Goal: Task Accomplishment & Management: Use online tool/utility

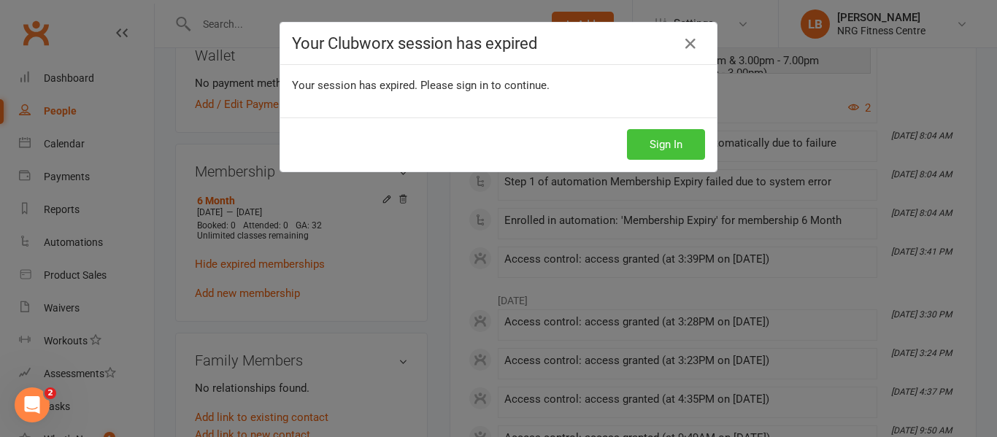
click at [665, 142] on button "Sign In" at bounding box center [666, 144] width 78 height 31
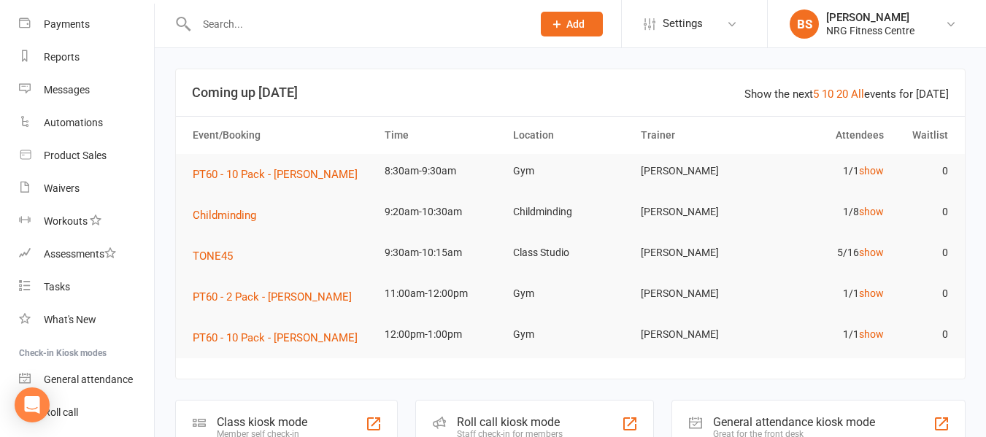
scroll to position [232, 0]
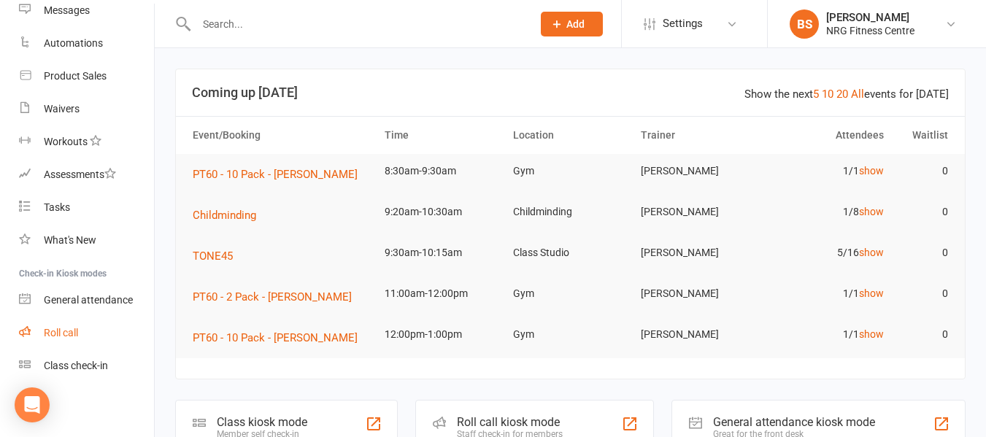
click at [63, 335] on div "Roll call" at bounding box center [61, 333] width 34 height 12
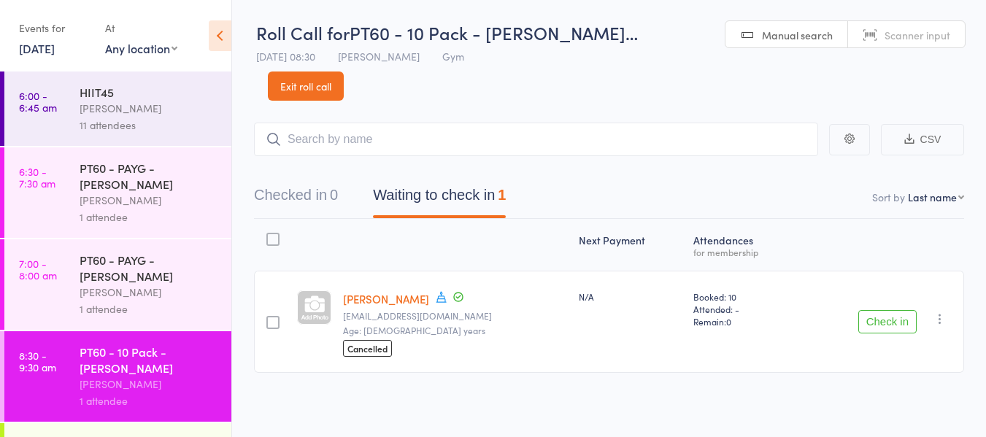
click at [140, 112] on div "Bobbie Sweeting" at bounding box center [149, 108] width 139 height 17
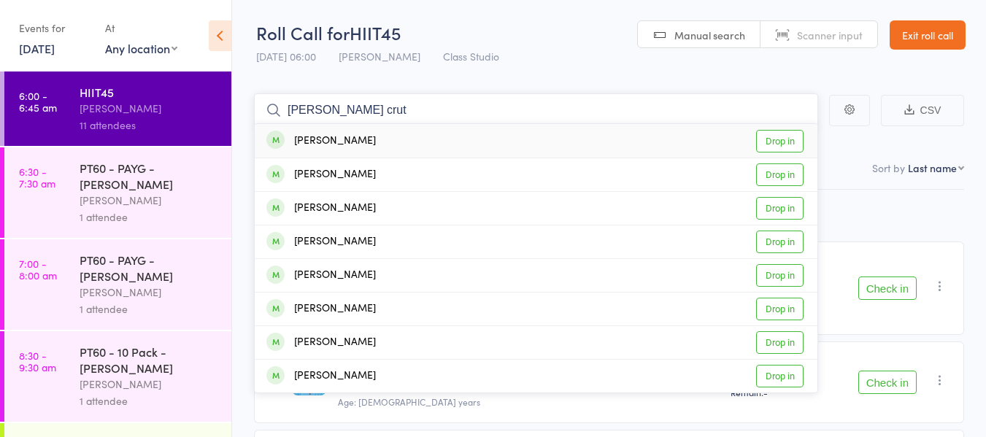
type input "mel crut"
click at [764, 147] on link "Drop in" at bounding box center [779, 141] width 47 height 23
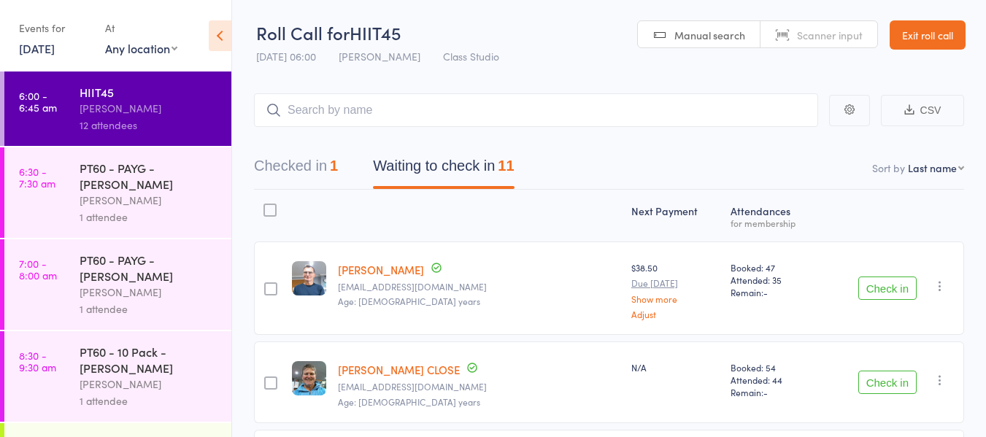
click at [883, 285] on button "Check in" at bounding box center [888, 288] width 58 height 23
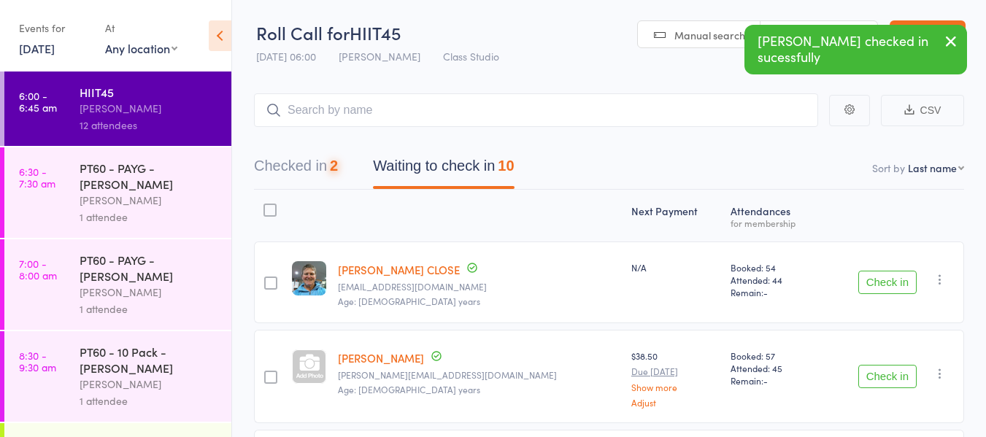
click at [883, 285] on button "Check in" at bounding box center [888, 282] width 58 height 23
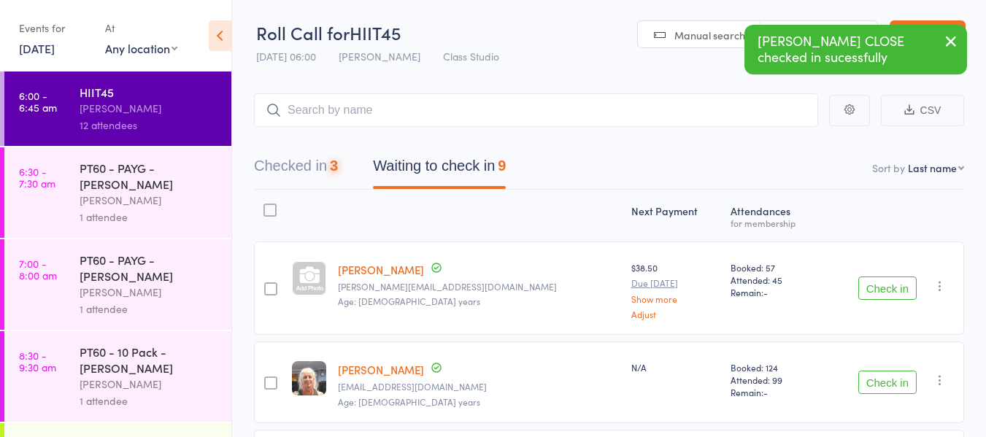
click at [883, 285] on button "Check in" at bounding box center [888, 288] width 58 height 23
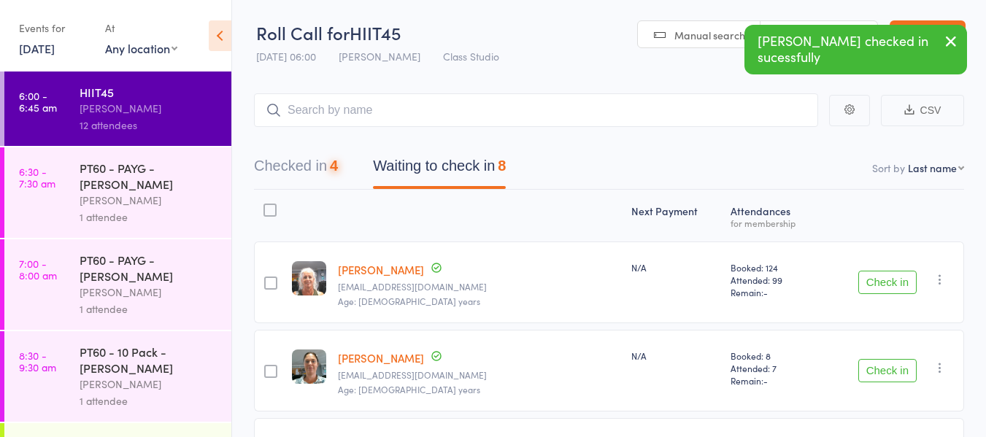
click at [883, 285] on button "Check in" at bounding box center [888, 282] width 58 height 23
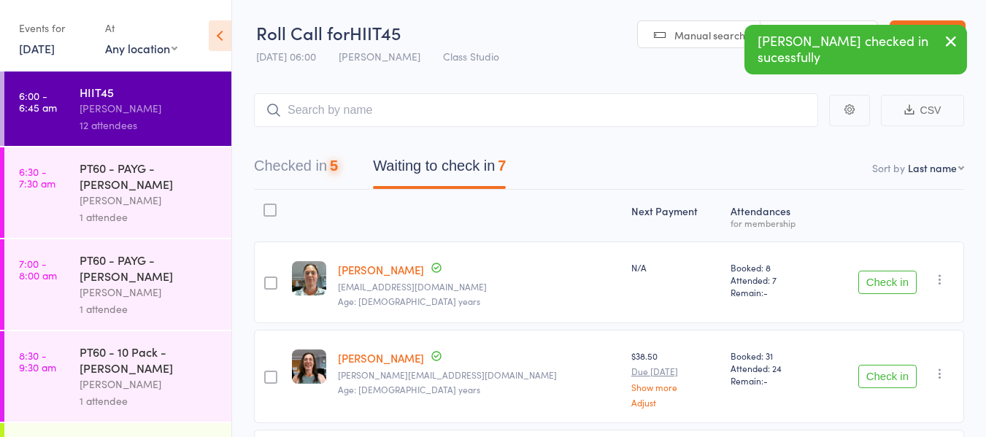
click at [883, 285] on button "Check in" at bounding box center [888, 282] width 58 height 23
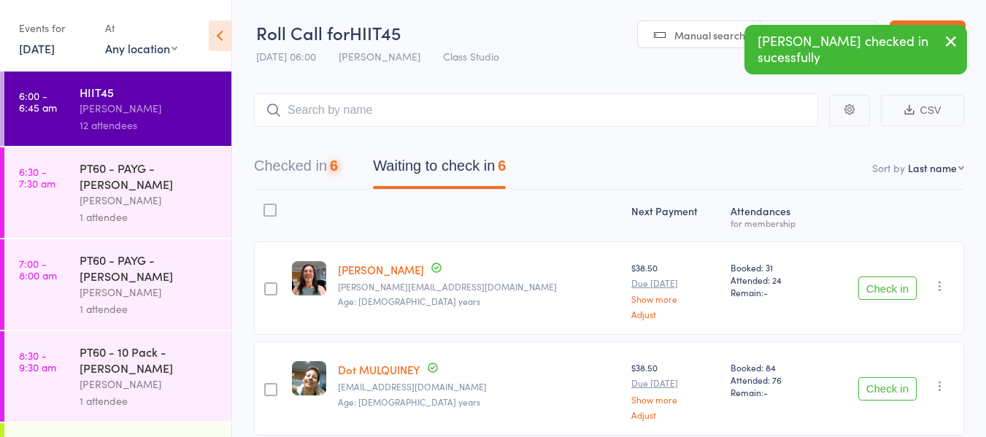
click at [883, 285] on button "Check in" at bounding box center [888, 288] width 58 height 23
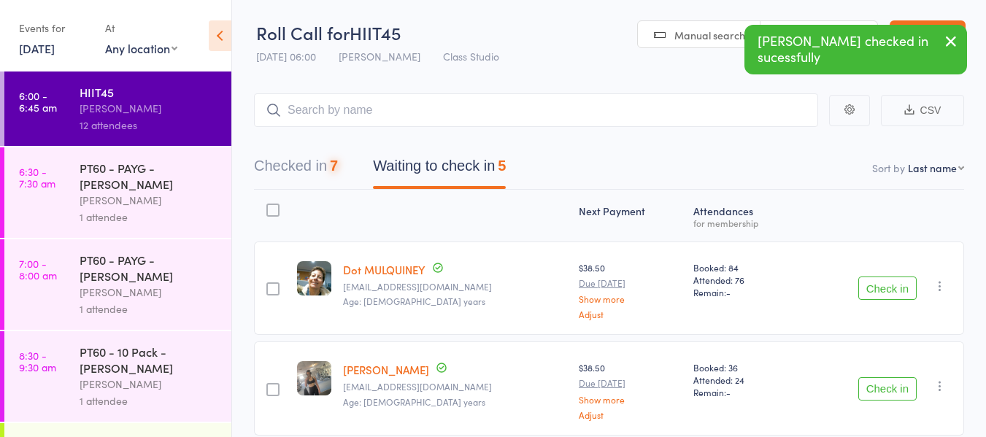
click at [883, 285] on button "Check in" at bounding box center [888, 288] width 58 height 23
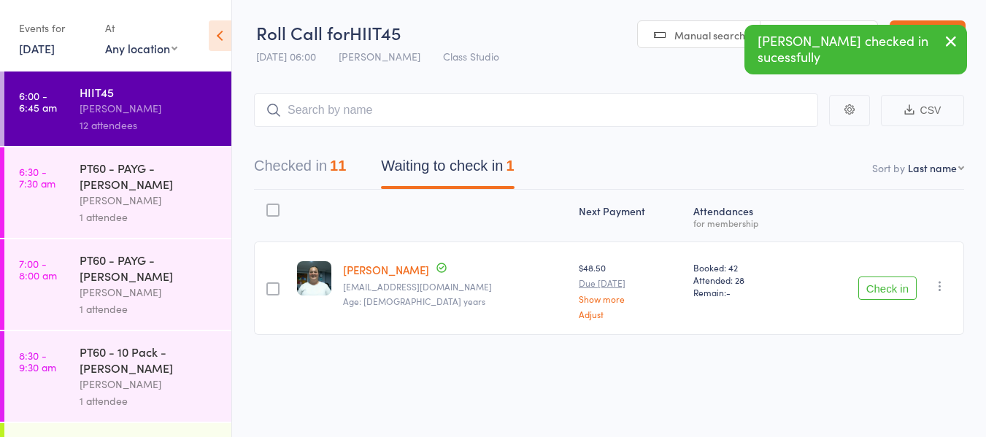
click at [883, 285] on button "Check in" at bounding box center [888, 288] width 58 height 23
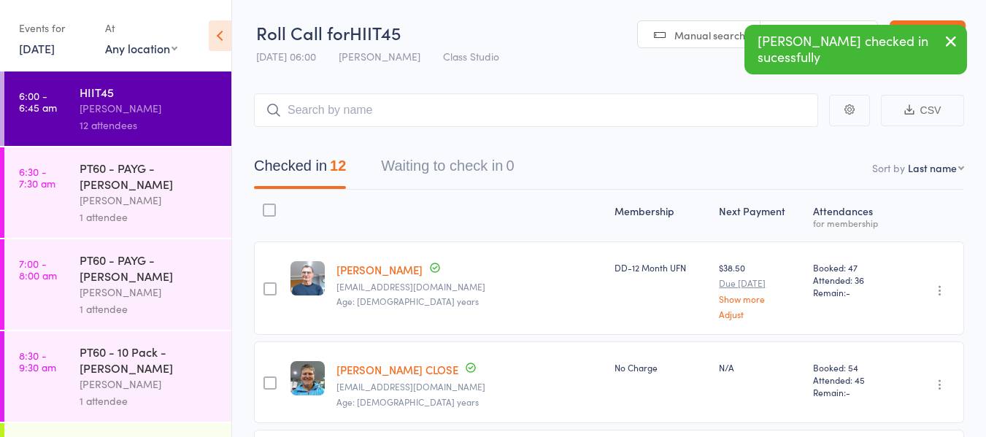
click at [947, 38] on icon "button" at bounding box center [952, 41] width 18 height 18
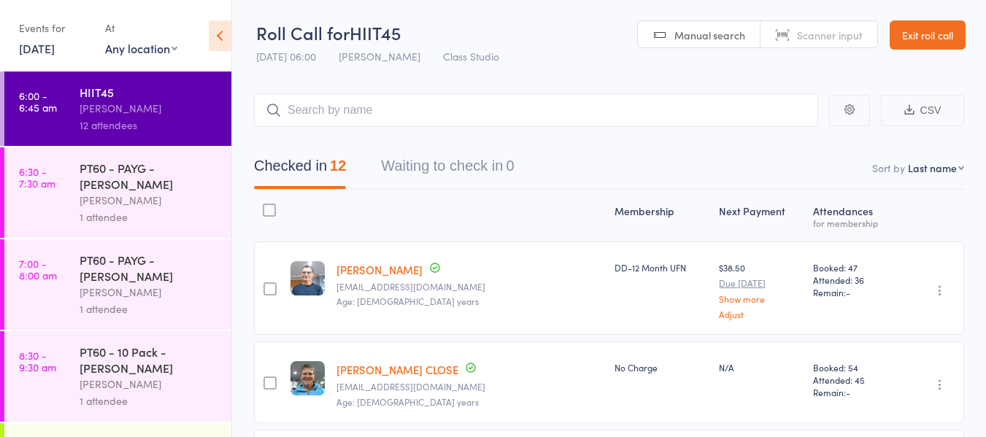
click at [908, 34] on link "Exit roll call" at bounding box center [928, 34] width 76 height 29
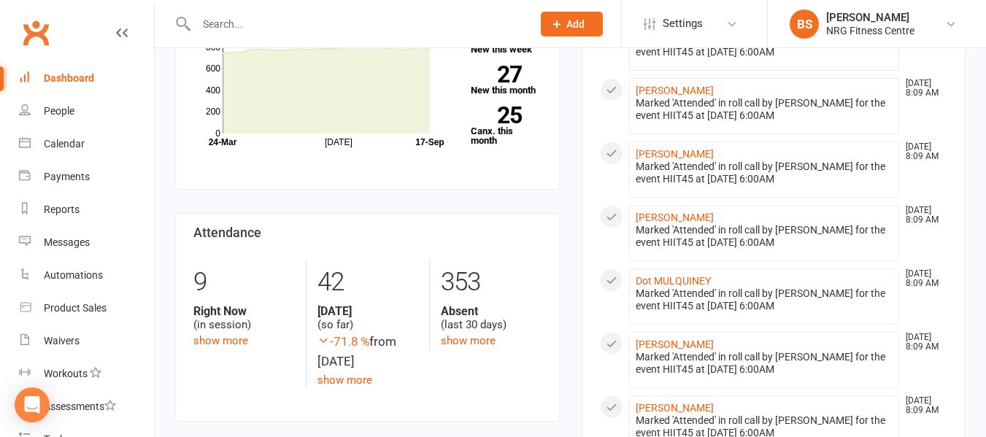
scroll to position [584, 0]
